Goal: Task Accomplishment & Management: Use online tool/utility

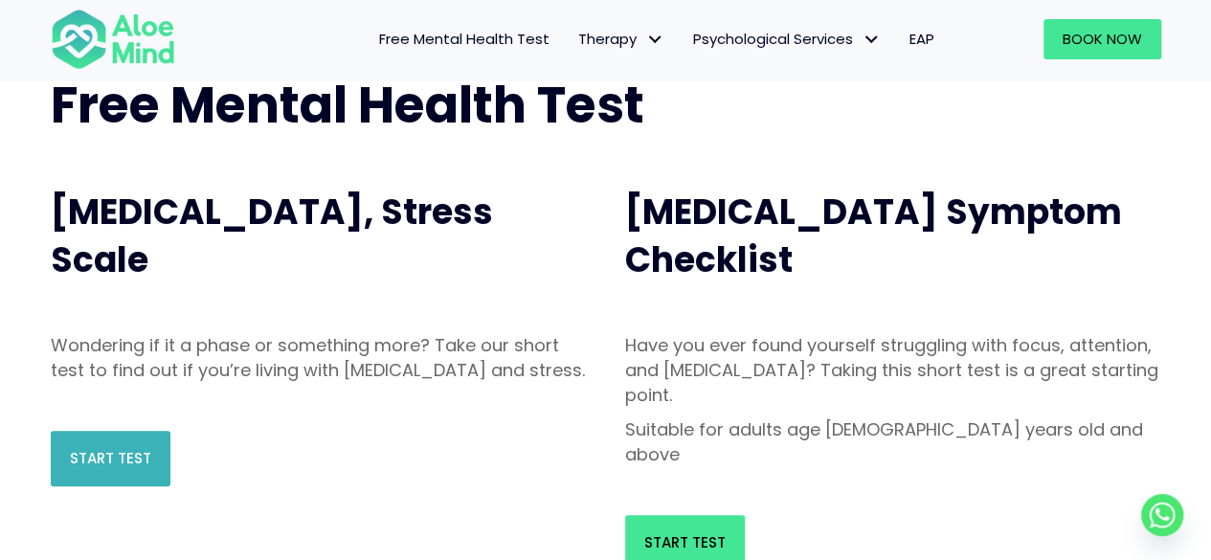
scroll to position [161, 0]
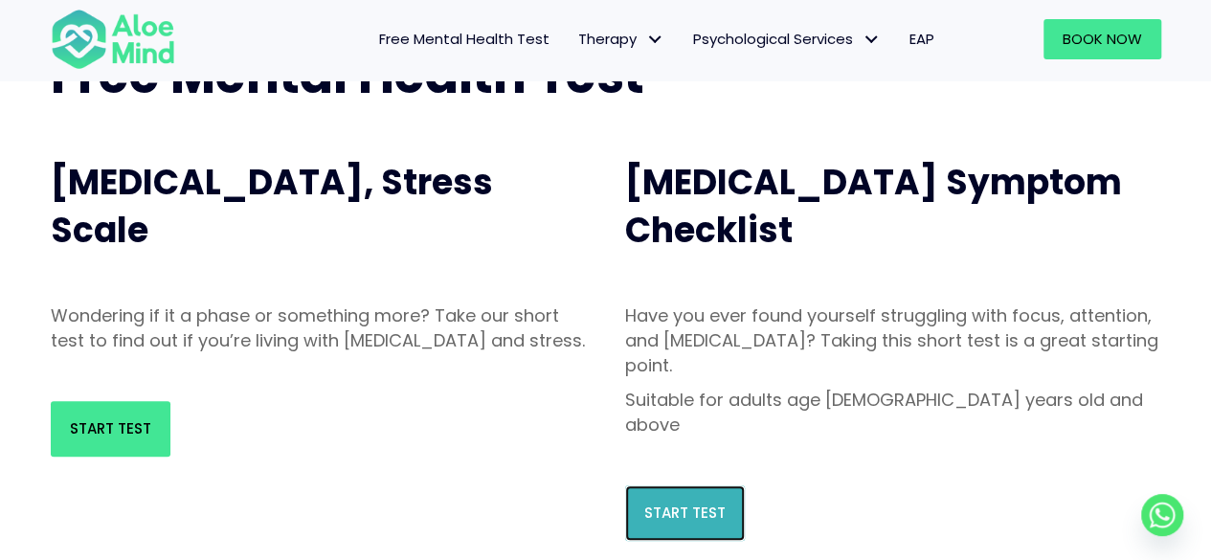
click at [641, 485] on link "Start Test" at bounding box center [685, 513] width 120 height 56
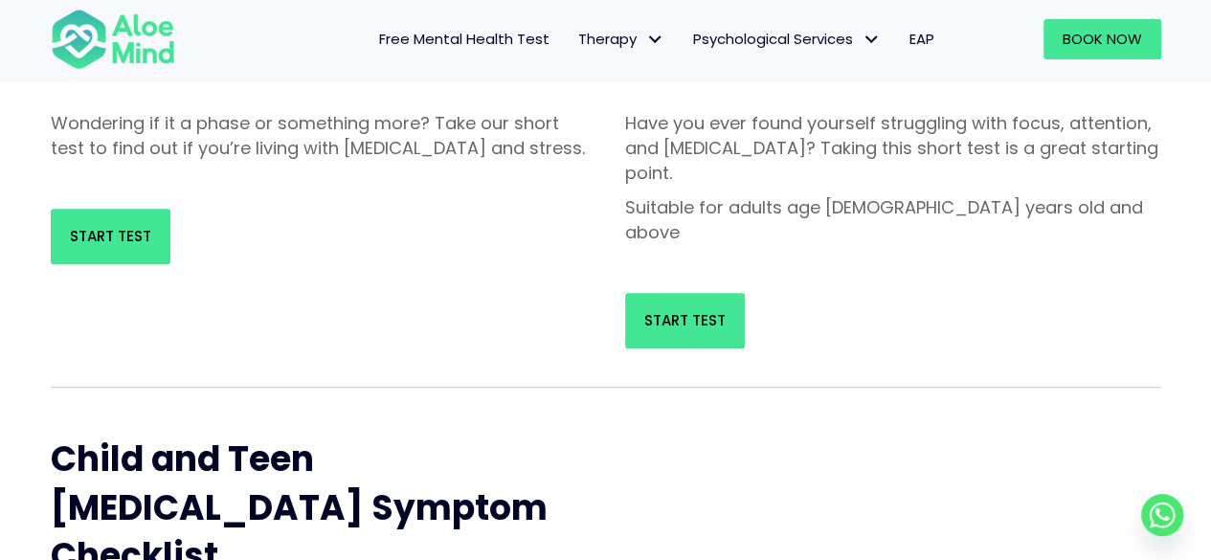
scroll to position [200, 0]
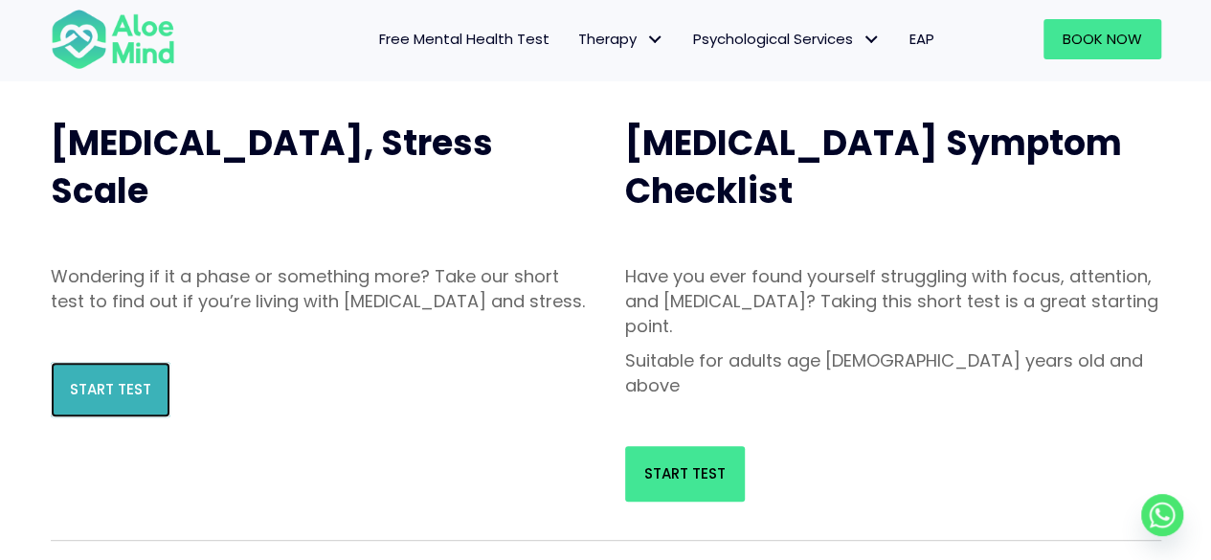
click at [88, 399] on span "Start Test" at bounding box center [110, 389] width 81 height 20
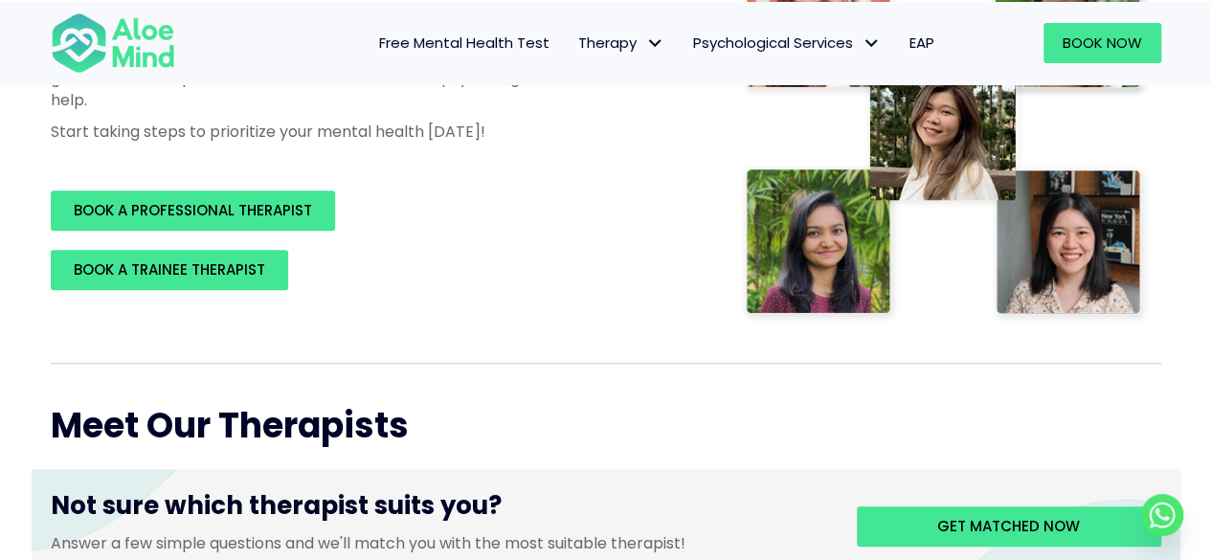
scroll to position [413, 0]
